Goal: Use online tool/utility: Utilize a website feature to perform a specific function

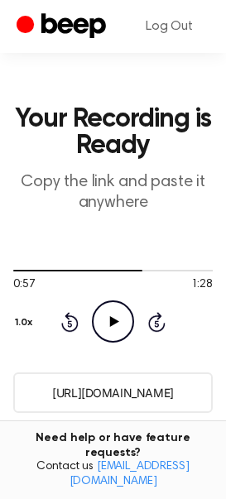
scroll to position [31, 0]
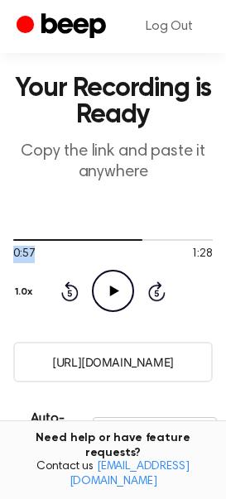
drag, startPoint x: 134, startPoint y: 238, endPoint x: -92, endPoint y: 272, distance: 228.4
click at [0, 272] on html "Log Out Your Recording is Ready Copy the link and paste it anywhere 0:57 1:28 Y…" at bounding box center [113, 425] width 226 height 913
drag, startPoint x: 137, startPoint y: 238, endPoint x: 35, endPoint y: 237, distance: 102.7
click at [35, 237] on div at bounding box center [112, 239] width 199 height 13
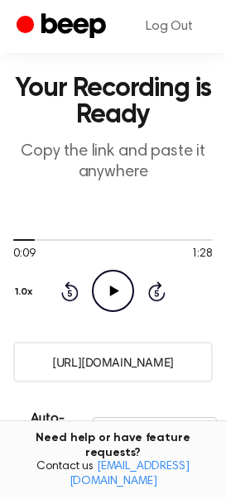
click at [82, 290] on div "Rewind 5 seconds Play Audio Skip 5 seconds" at bounding box center [112, 291] width 105 height 42
click at [68, 289] on icon at bounding box center [69, 291] width 17 height 20
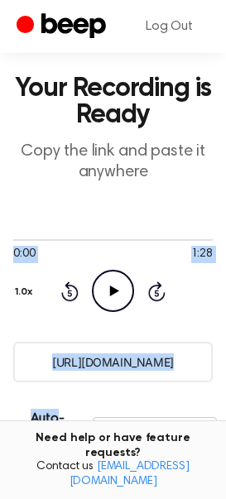
click at [68, 289] on icon at bounding box center [69, 291] width 17 height 20
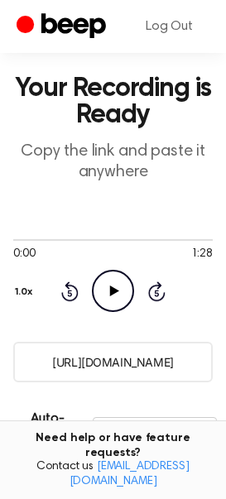
click at [104, 289] on icon "Play Audio" at bounding box center [113, 291] width 42 height 42
click at [112, 276] on icon "Pause Audio" at bounding box center [113, 291] width 42 height 42
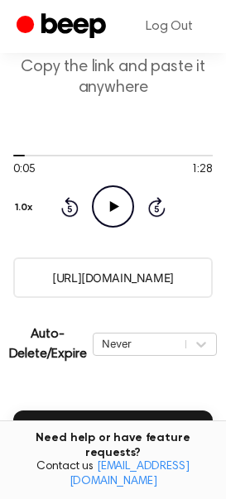
scroll to position [133, 0]
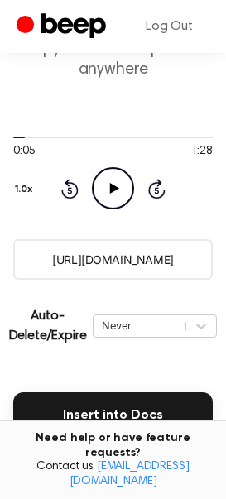
click at [70, 194] on icon "Rewind 5 seconds" at bounding box center [69, 189] width 18 height 22
click at [114, 190] on icon at bounding box center [114, 188] width 9 height 11
click at [114, 190] on icon at bounding box center [112, 188] width 7 height 11
click at [111, 189] on icon at bounding box center [114, 188] width 9 height 11
click at [115, 183] on icon at bounding box center [112, 188] width 7 height 11
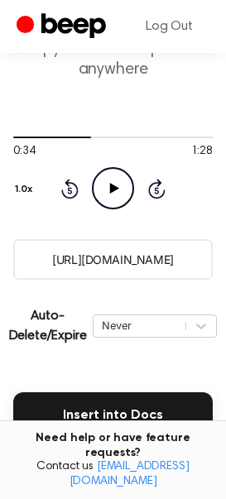
click at [84, 181] on div "Rewind 5 seconds Play Audio Skip 5 seconds" at bounding box center [112, 188] width 105 height 42
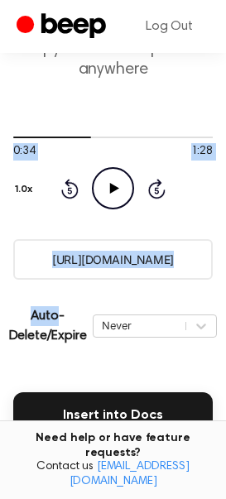
click at [84, 181] on div "Rewind 5 seconds Play Audio Skip 5 seconds" at bounding box center [112, 188] width 105 height 42
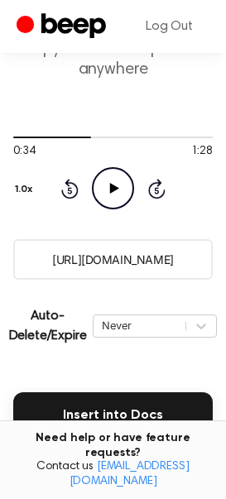
click at [77, 184] on icon "Rewind 5 seconds" at bounding box center [69, 189] width 18 height 22
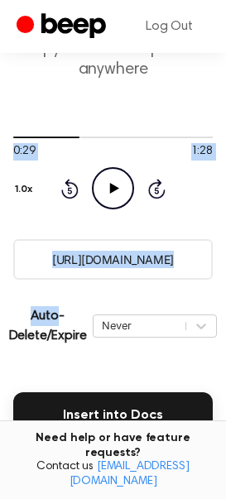
click at [77, 184] on icon "Rewind 5 seconds" at bounding box center [69, 189] width 18 height 22
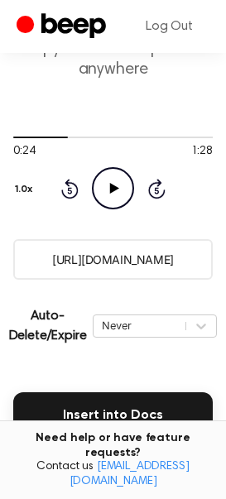
click at [136, 179] on div "Rewind 5 seconds Play Audio Skip 5 seconds" at bounding box center [112, 188] width 105 height 42
click at [108, 186] on icon "Play Audio" at bounding box center [113, 188] width 42 height 42
click at [114, 189] on icon at bounding box center [112, 188] width 7 height 11
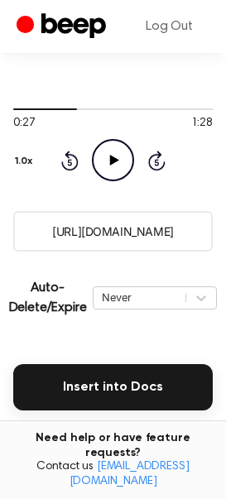
click at [161, 436] on button "Record Again" at bounding box center [166, 444] width 94 height 40
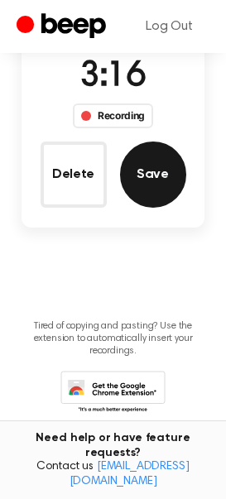
click at [133, 166] on button "Save" at bounding box center [153, 175] width 66 height 66
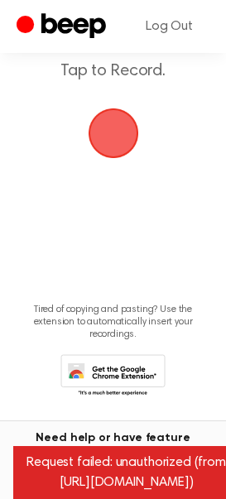
scroll to position [0, 0]
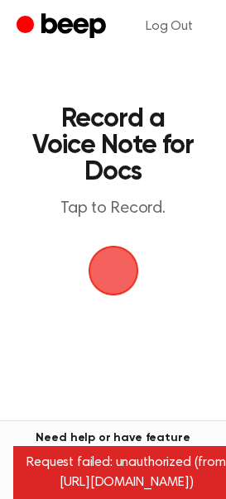
click at [164, 482] on div "Request failed: unauthorized (from [URL][DOMAIN_NAME])" at bounding box center [126, 472] width 226 height 53
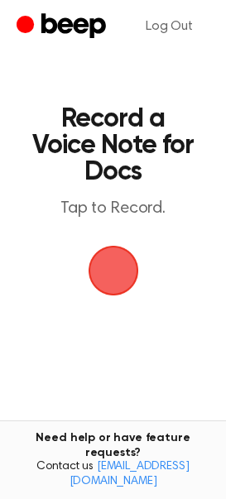
click at [102, 274] on span "button" at bounding box center [113, 271] width 46 height 46
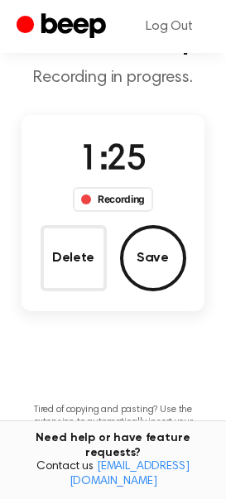
scroll to position [79, 0]
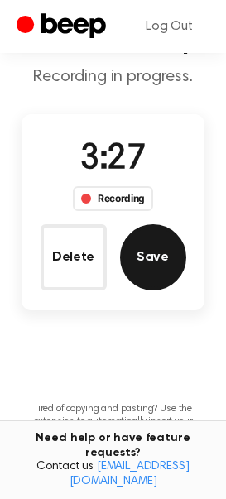
click at [159, 248] on button "Save" at bounding box center [153, 257] width 66 height 66
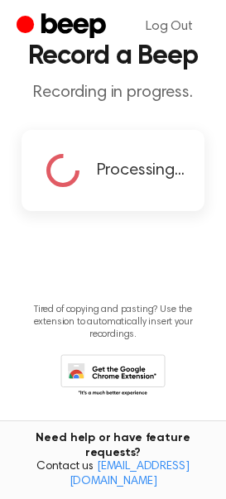
scroll to position [0, 0]
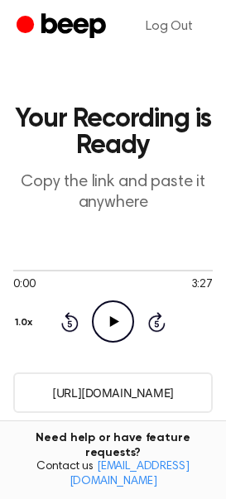
click at [141, 400] on input "https://beep.audio/wgkxxb3" at bounding box center [112, 392] width 199 height 41
